Goal: Transaction & Acquisition: Purchase product/service

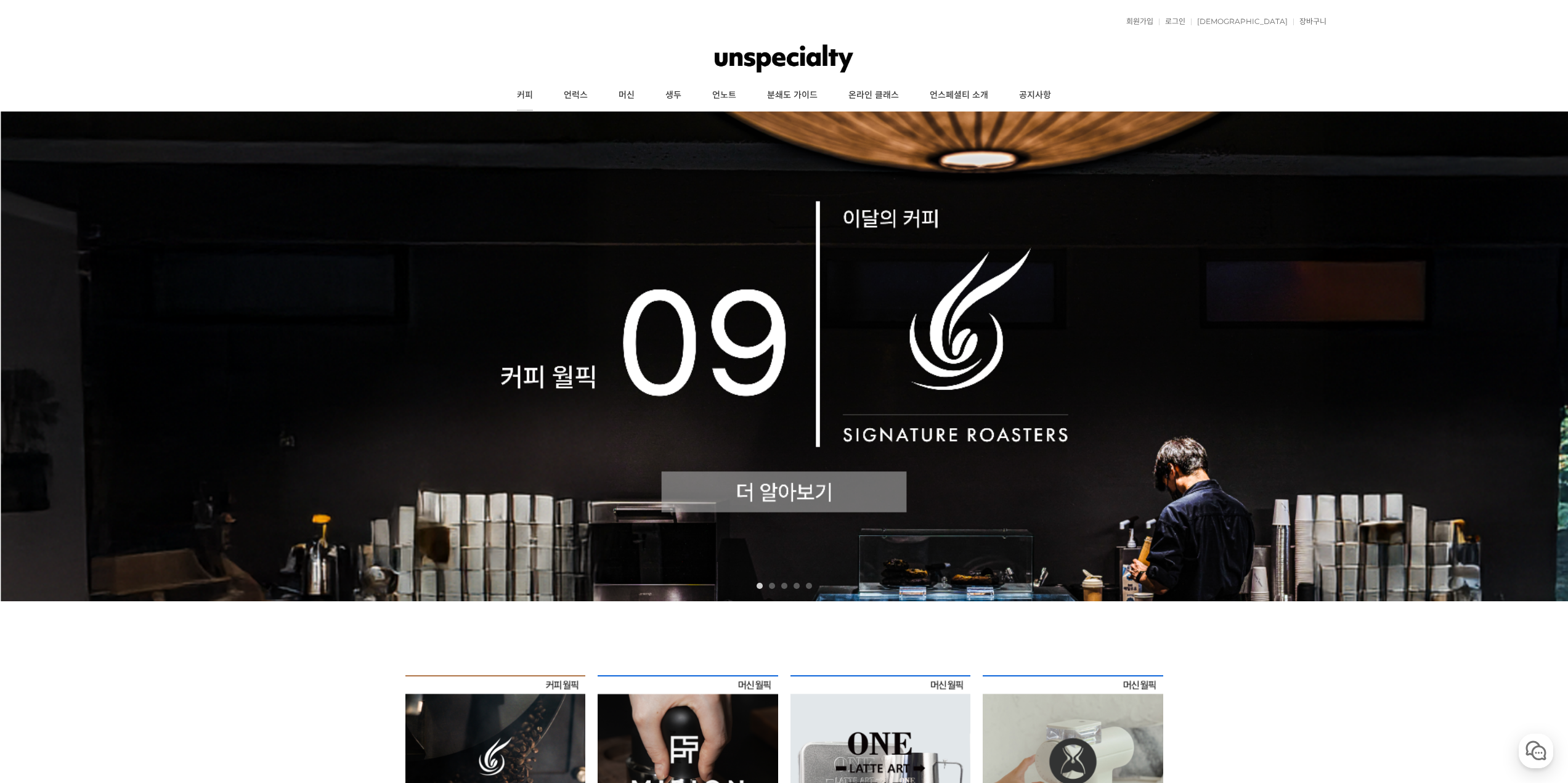
click at [529, 94] on link "커피" at bounding box center [525, 95] width 47 height 31
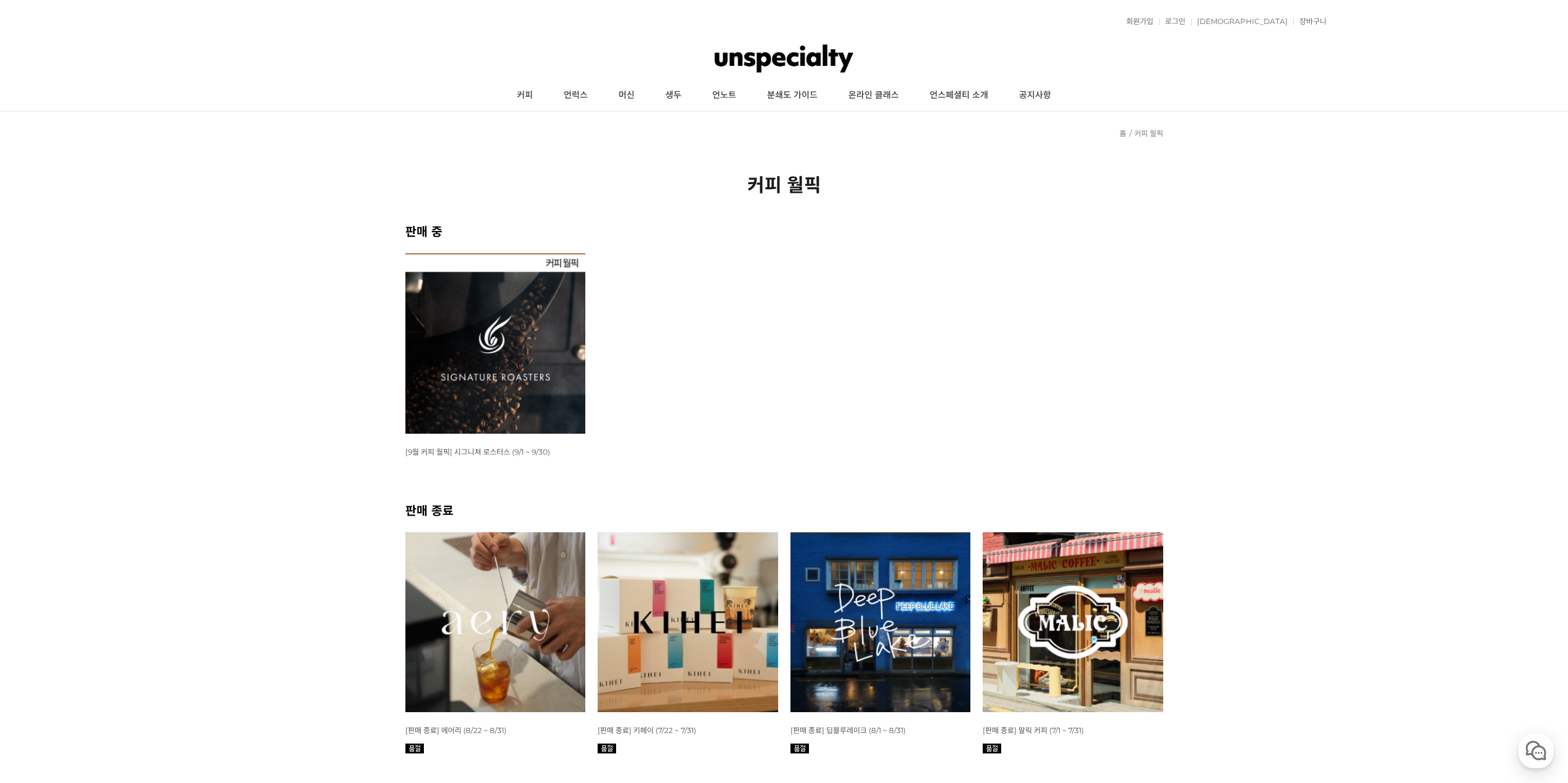
click at [513, 378] on img at bounding box center [496, 343] width 181 height 181
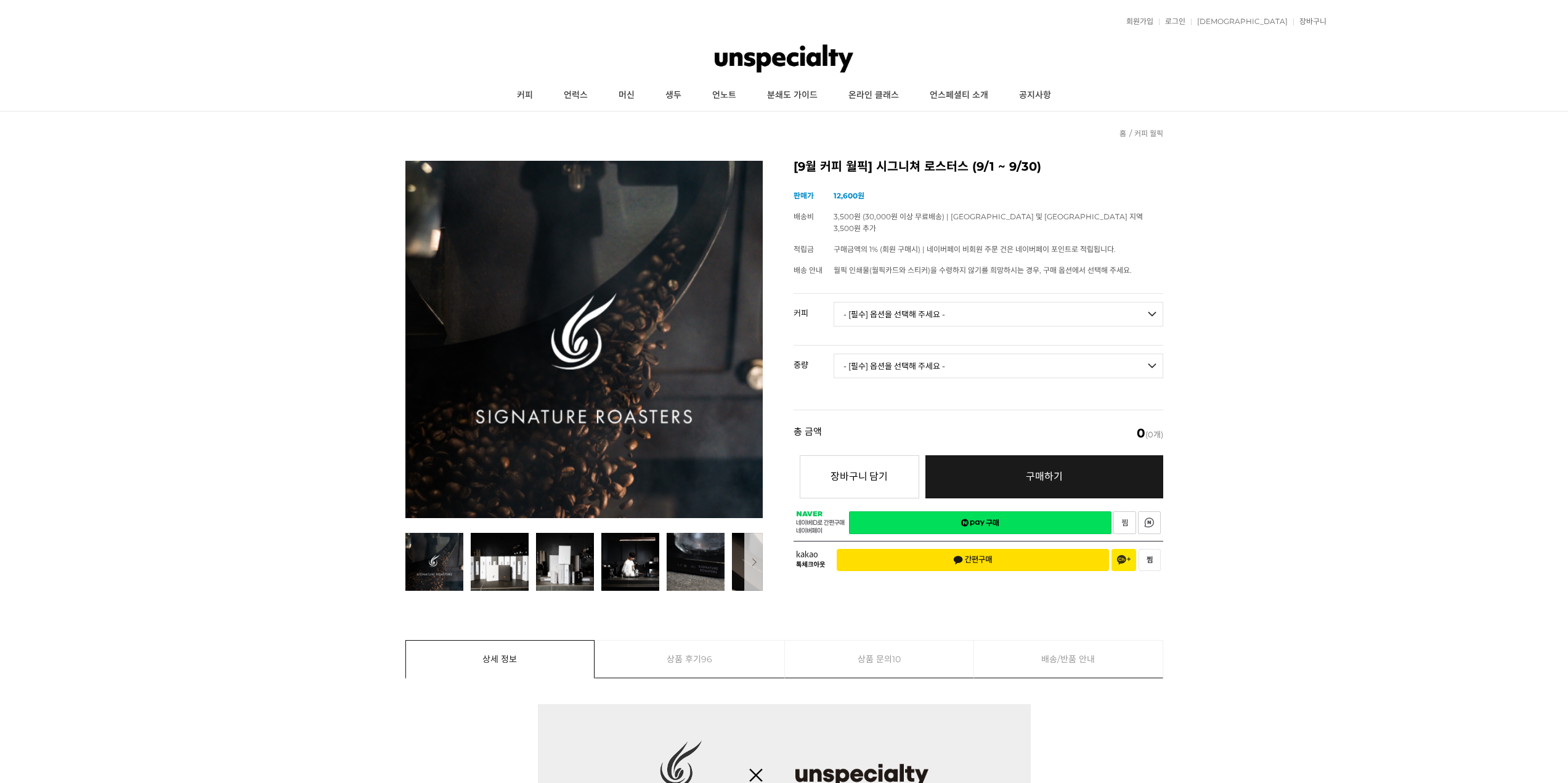
click at [895, 310] on select "- [필수] 옵션을 선택해 주세요 - ------------------- 언스페셜티 분쇄도 가이드 종이(주문 1건당 최대 1개 제공) 월픽 인…" at bounding box center [998, 314] width 330 height 25
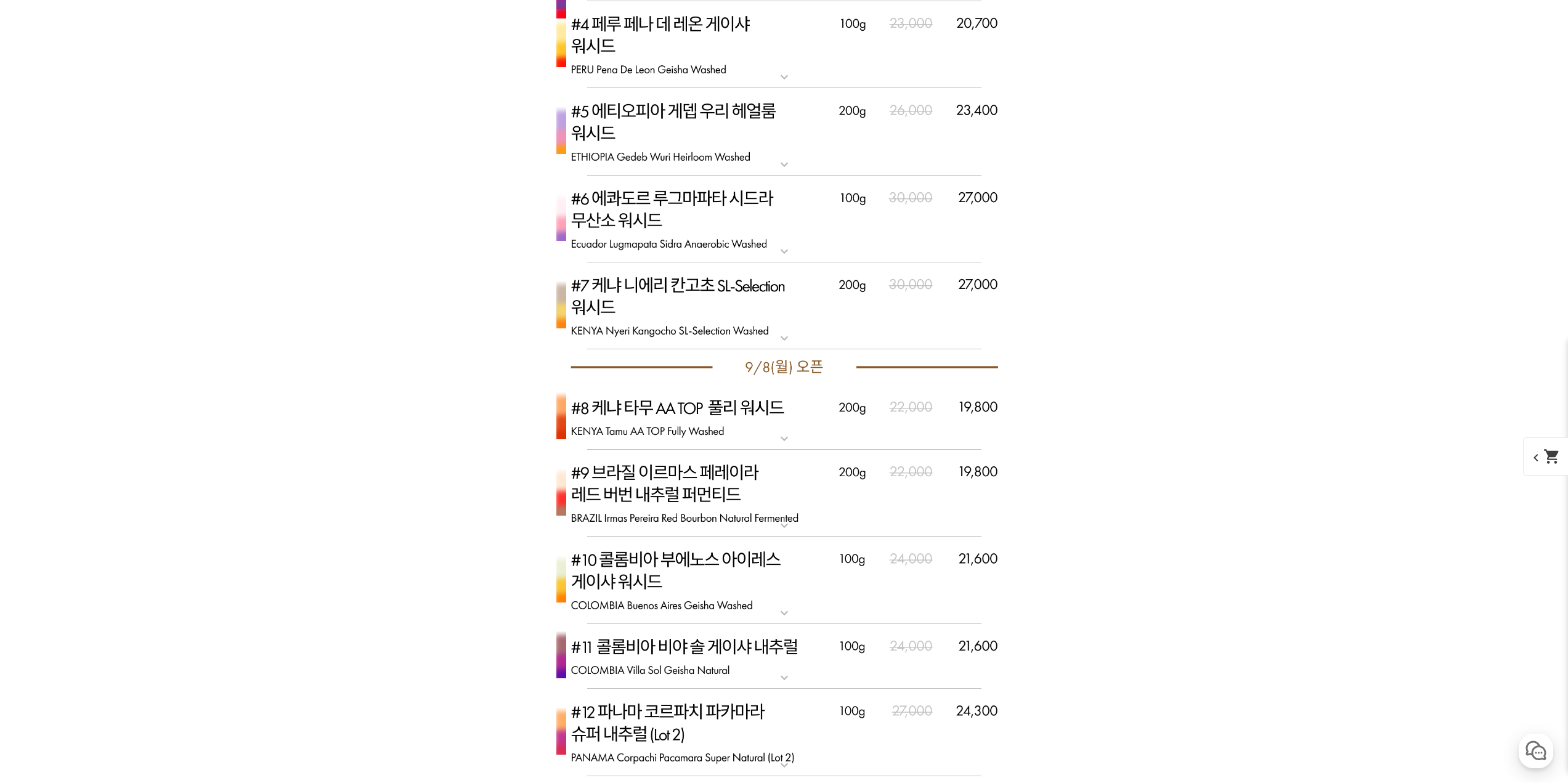
scroll to position [2896, 0]
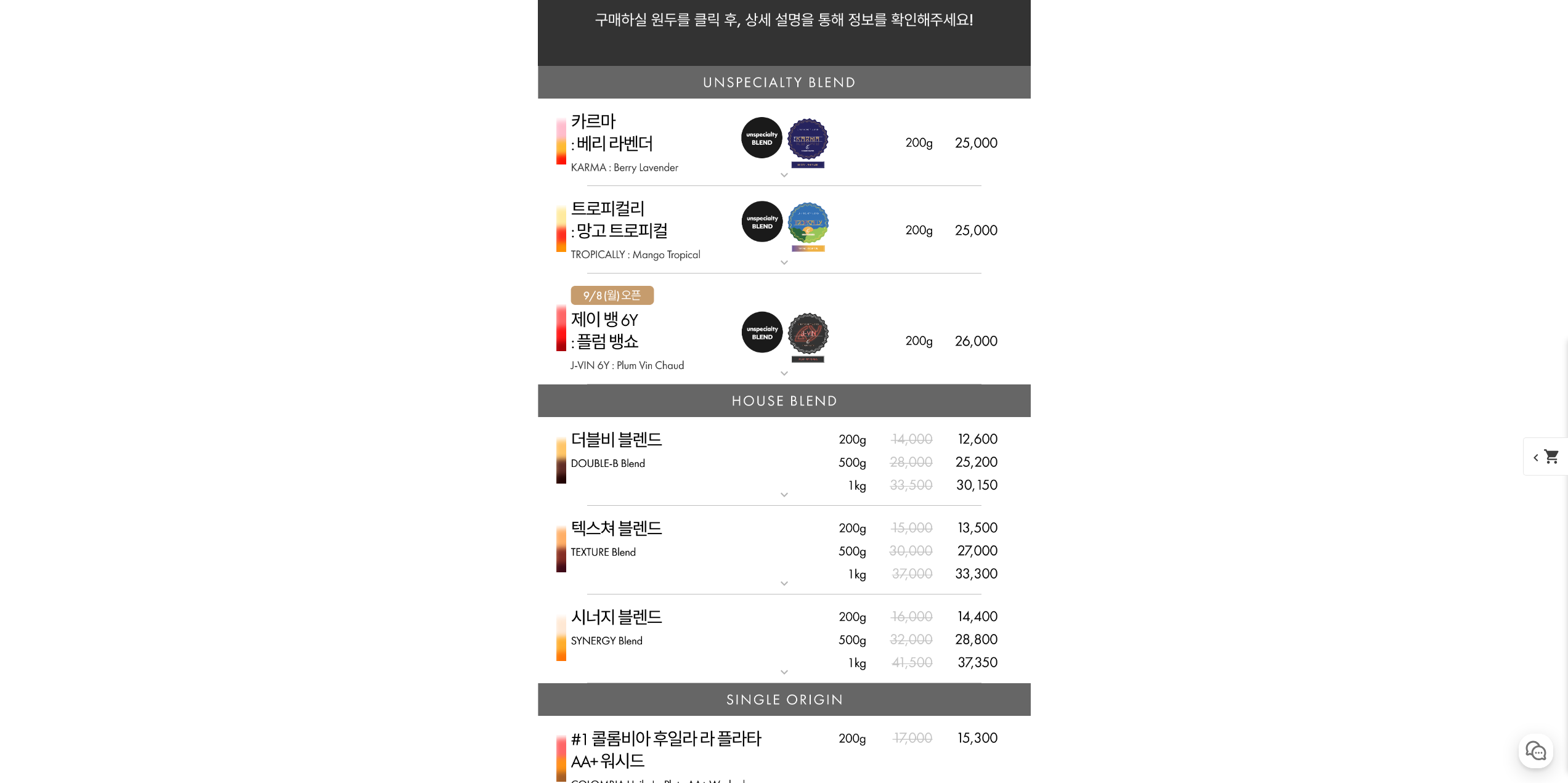
click at [692, 336] on img at bounding box center [784, 330] width 493 height 112
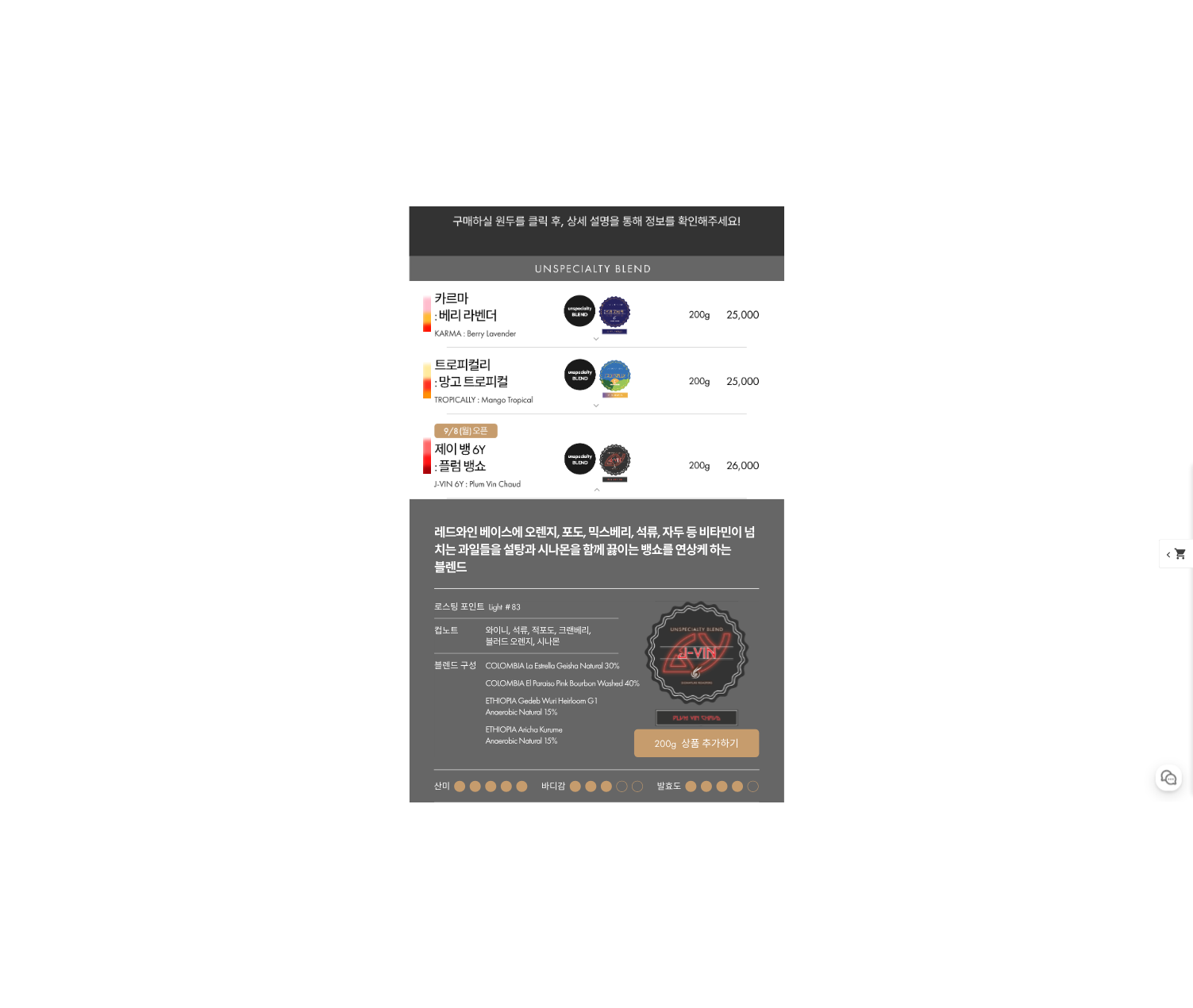
scroll to position [3811, 0]
